Goal: Answer question/provide support

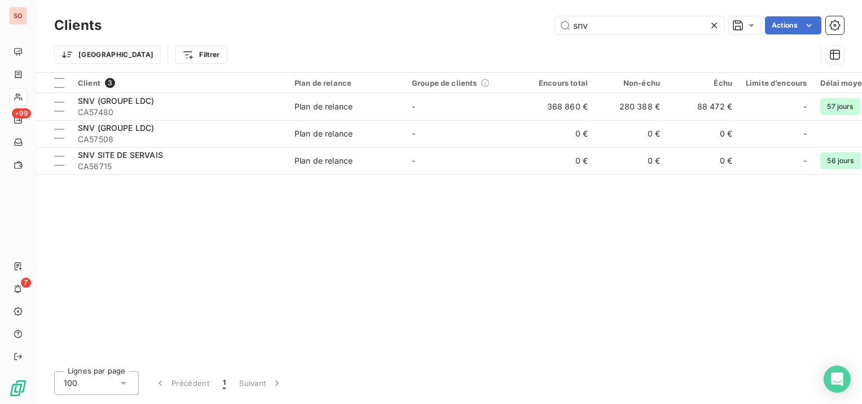
drag, startPoint x: 614, startPoint y: 25, endPoint x: 504, endPoint y: 1, distance: 111.9
click at [505, 21] on div "snv Actions" at bounding box center [479, 25] width 729 height 18
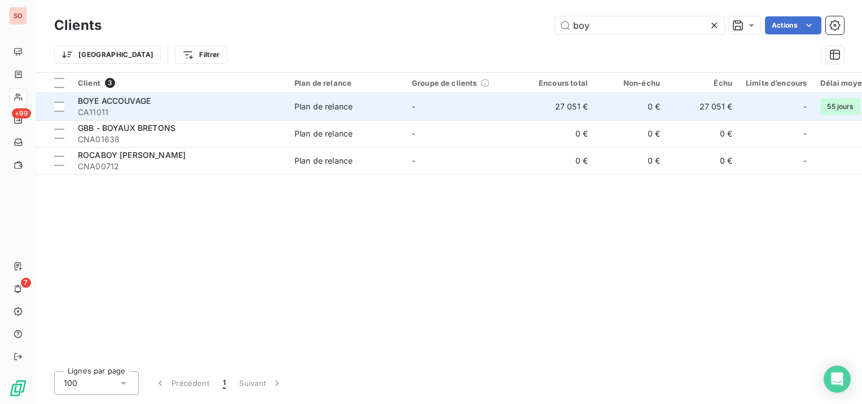
type input "boy"
click at [161, 102] on div "BOYE ACCOUVAGE" at bounding box center [179, 100] width 203 height 11
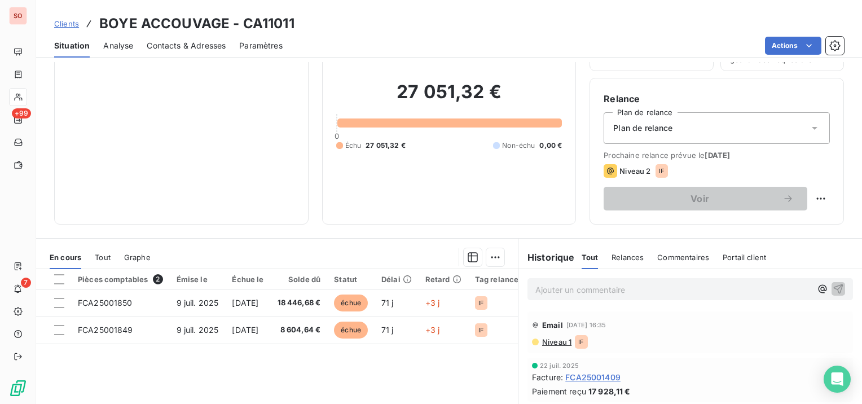
scroll to position [113, 0]
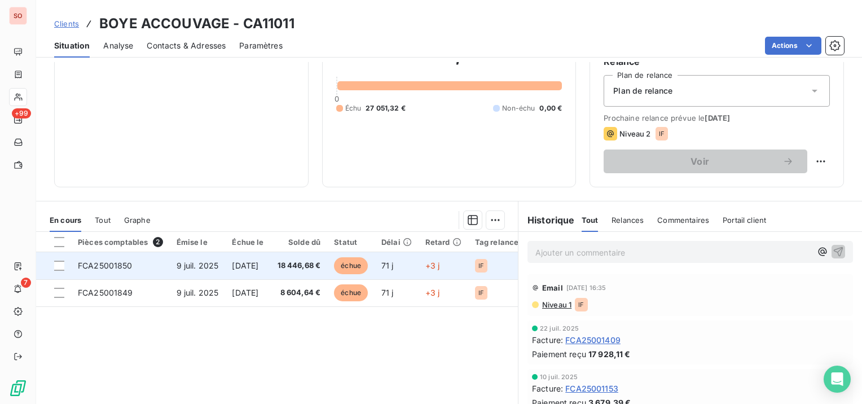
click at [258, 261] on span "[DATE]" at bounding box center [245, 266] width 27 height 10
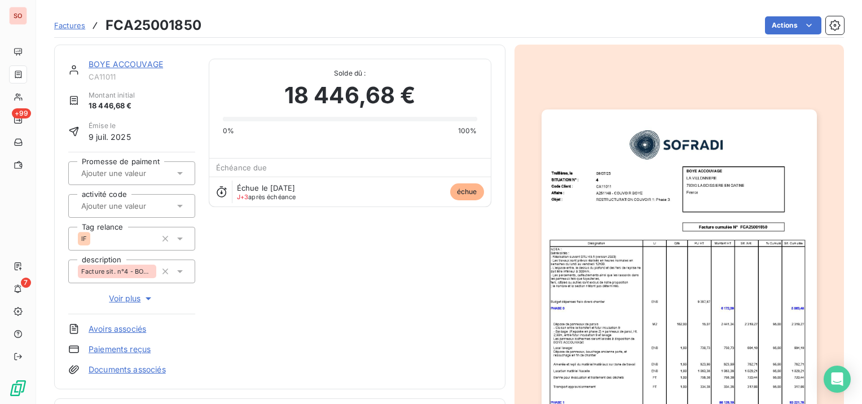
scroll to position [114, 0]
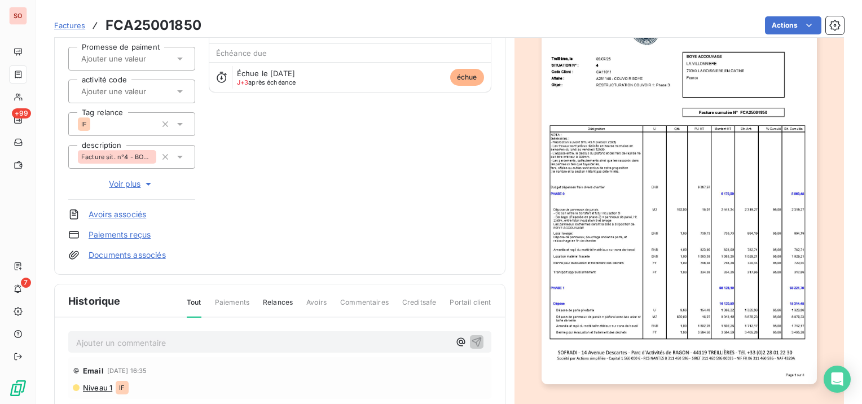
click at [143, 342] on p "Ajouter un commentaire ﻿" at bounding box center [262, 343] width 373 height 14
click at [105, 342] on span "SP 18/9 avis de paiement ce jour" at bounding box center [138, 342] width 124 height 10
click at [479, 338] on div "SP 18/9 suite relance, avis de paiement ce jour" at bounding box center [279, 341] width 423 height 21
click at [476, 342] on icon "button" at bounding box center [476, 341] width 11 height 11
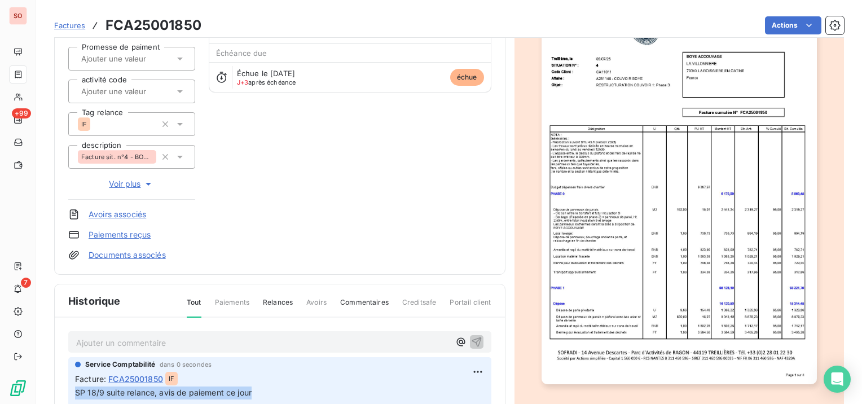
drag, startPoint x: 264, startPoint y: 390, endPoint x: 76, endPoint y: 392, distance: 188.9
click at [76, 392] on p "SP 18/9 suite relance, avis de paiement ce jour" at bounding box center [279, 392] width 409 height 13
copy span "SP 18/9 suite relance, avis de paiement ce jour"
click at [80, 24] on span "Factures" at bounding box center [69, 25] width 31 height 9
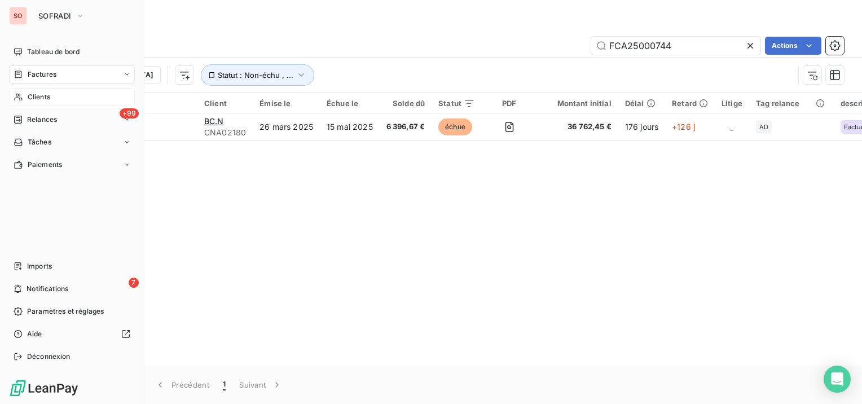
click at [22, 96] on icon at bounding box center [19, 96] width 10 height 9
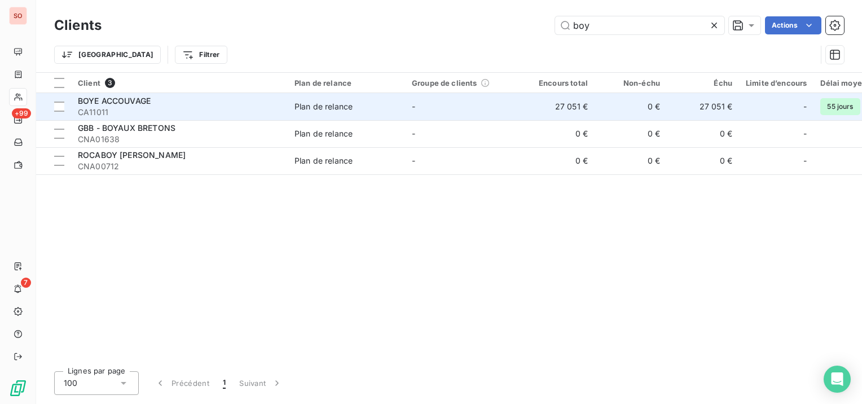
click at [117, 98] on span "BOYE ACCOUVAGE" at bounding box center [114, 101] width 73 height 10
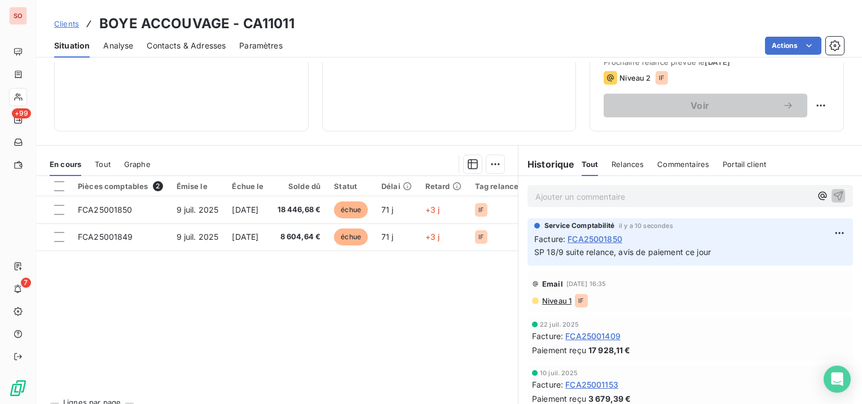
scroll to position [169, 0]
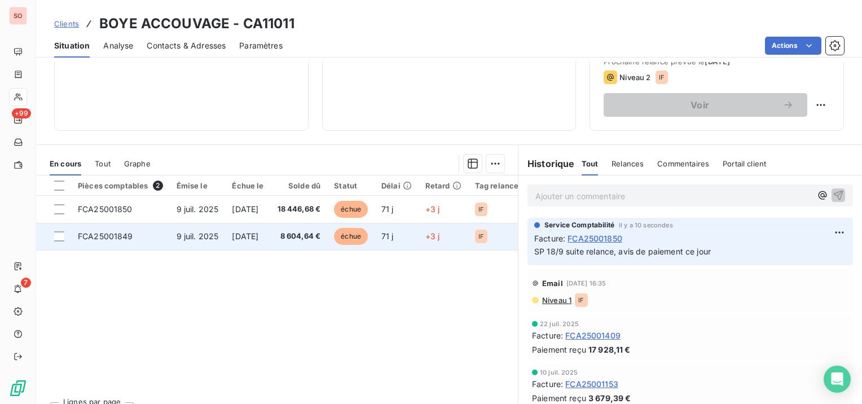
click at [191, 236] on span "9 juil. 2025" at bounding box center [197, 236] width 42 height 10
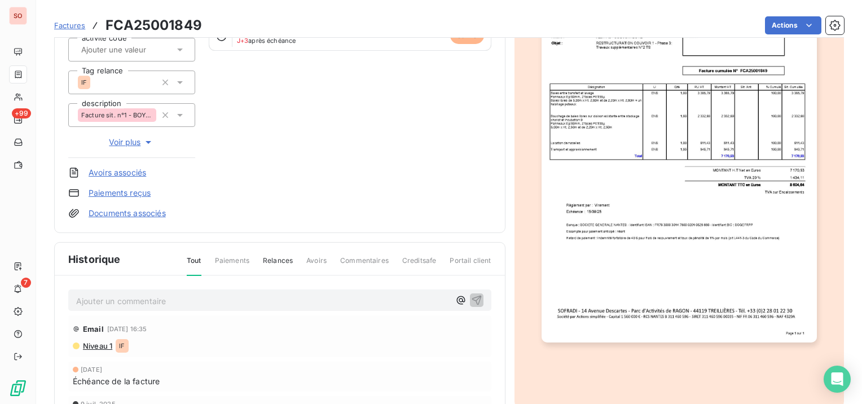
scroll to position [171, 0]
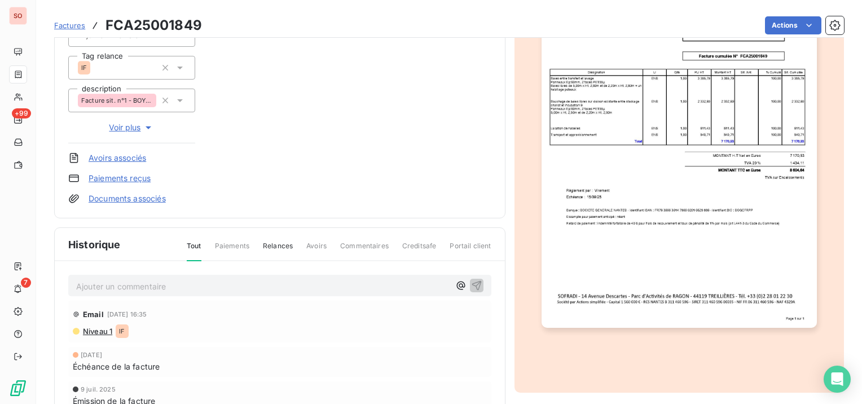
click at [193, 278] on div "Ajouter un commentaire ﻿" at bounding box center [262, 285] width 373 height 15
click at [193, 280] on p "Ajouter un commentaire ﻿" at bounding box center [262, 286] width 373 height 14
click at [471, 284] on icon "button" at bounding box center [476, 285] width 10 height 10
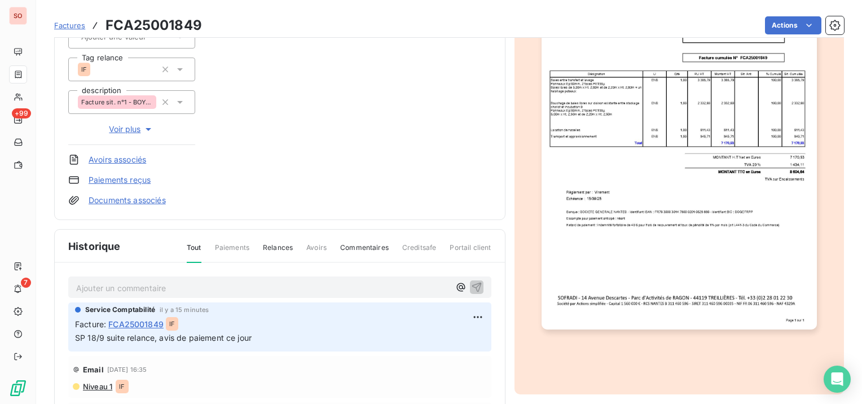
scroll to position [0, 0]
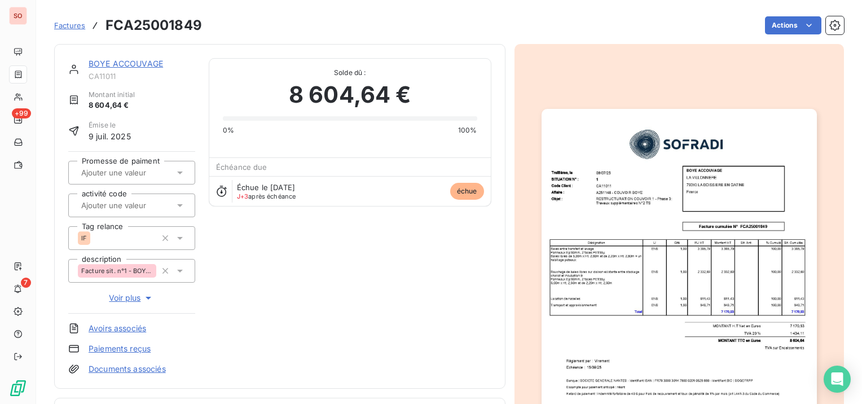
click at [116, 64] on link "BOYE ACCOUVAGE" at bounding box center [126, 64] width 74 height 10
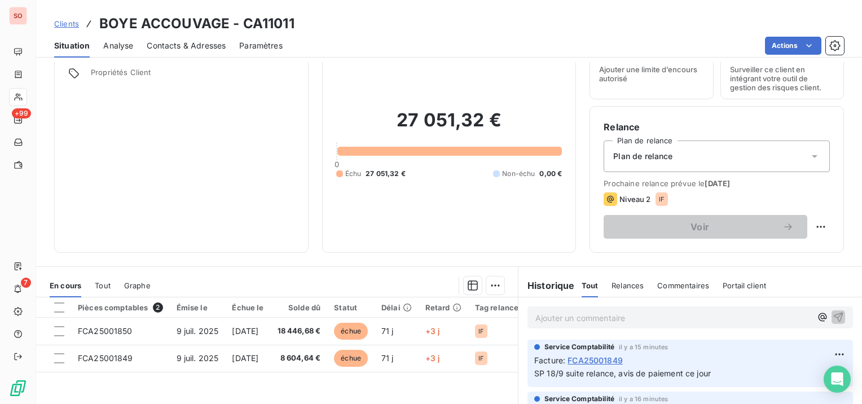
scroll to position [56, 0]
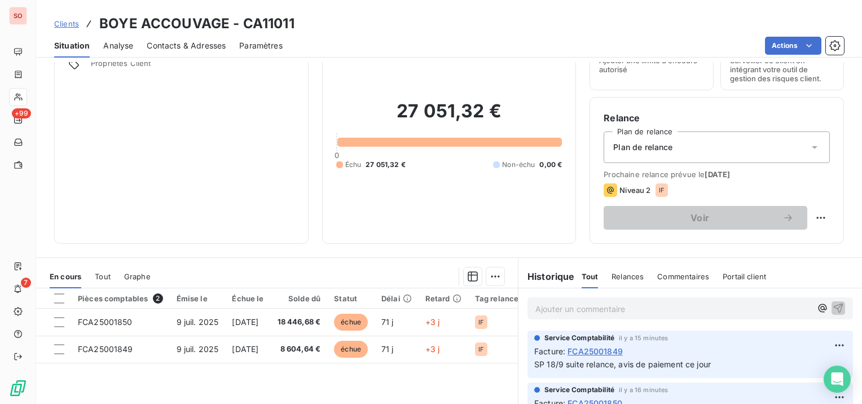
click at [68, 21] on span "Clients" at bounding box center [66, 23] width 25 height 9
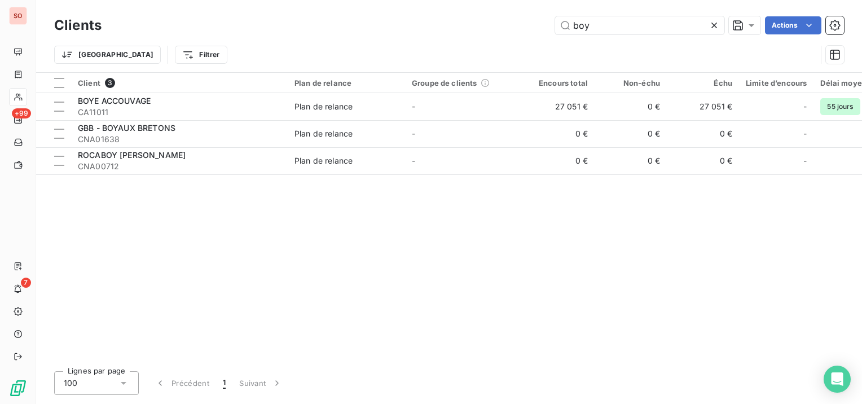
drag, startPoint x: 612, startPoint y: 26, endPoint x: 549, endPoint y: 23, distance: 62.7
click at [549, 23] on div "boy Actions" at bounding box center [479, 25] width 729 height 18
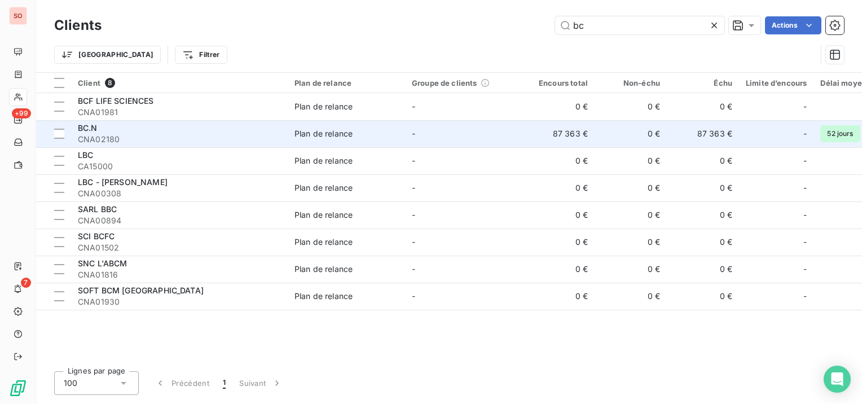
type input "bc"
click at [368, 127] on td "Plan de relance" at bounding box center [346, 133] width 117 height 27
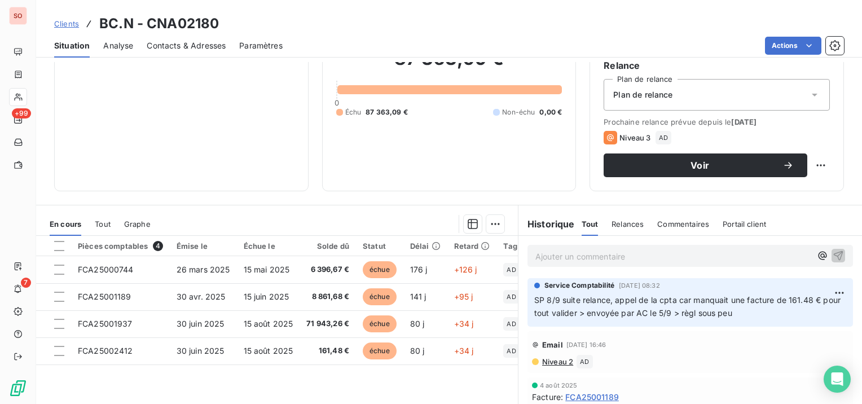
scroll to position [113, 0]
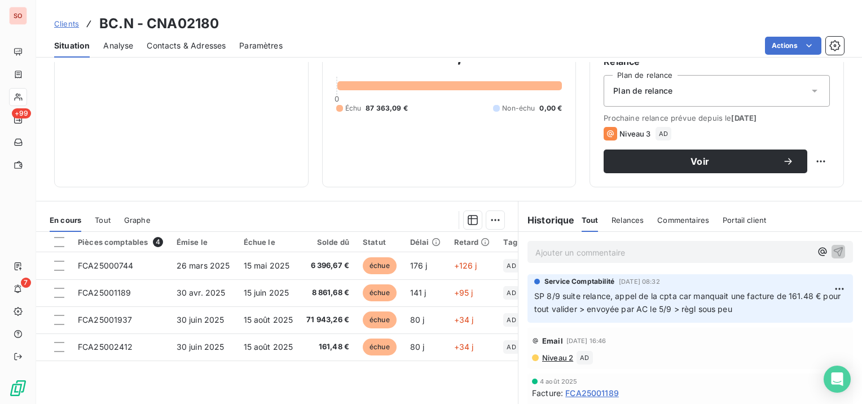
click at [572, 255] on p "Ajouter un commentaire ﻿" at bounding box center [673, 252] width 276 height 14
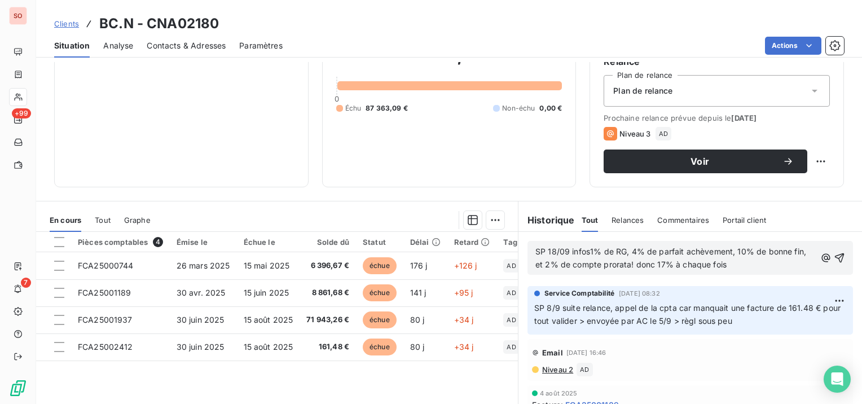
click at [585, 257] on p "SP 18/09 infos1% de RG, 4% de parfait achèvement, 10% de bonne fin, et 2% de co…" at bounding box center [675, 258] width 280 height 26
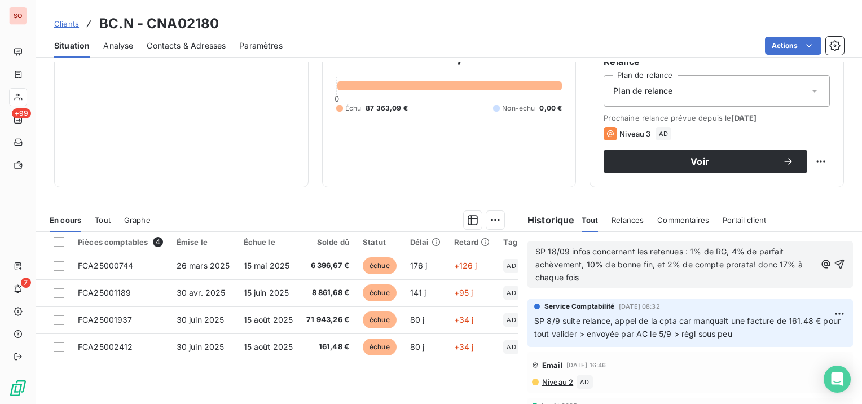
click at [648, 267] on span "SP 18/09 infos concernant les retenues : 1% de RG, 4% de parfait achèvement, 10…" at bounding box center [670, 264] width 270 height 36
click at [743, 262] on span "SP 18/09 infos concernant les retenues : 1% de RG, 4% de parfait achèvement, 10…" at bounding box center [668, 264] width 267 height 36
click at [634, 275] on p "SP 18/09 infos concernant les retenues : 1% de RG, 4% de parfait achèvement, 10…" at bounding box center [675, 264] width 280 height 39
click at [835, 260] on icon "button" at bounding box center [840, 264] width 10 height 10
